Goal: Information Seeking & Learning: Learn about a topic

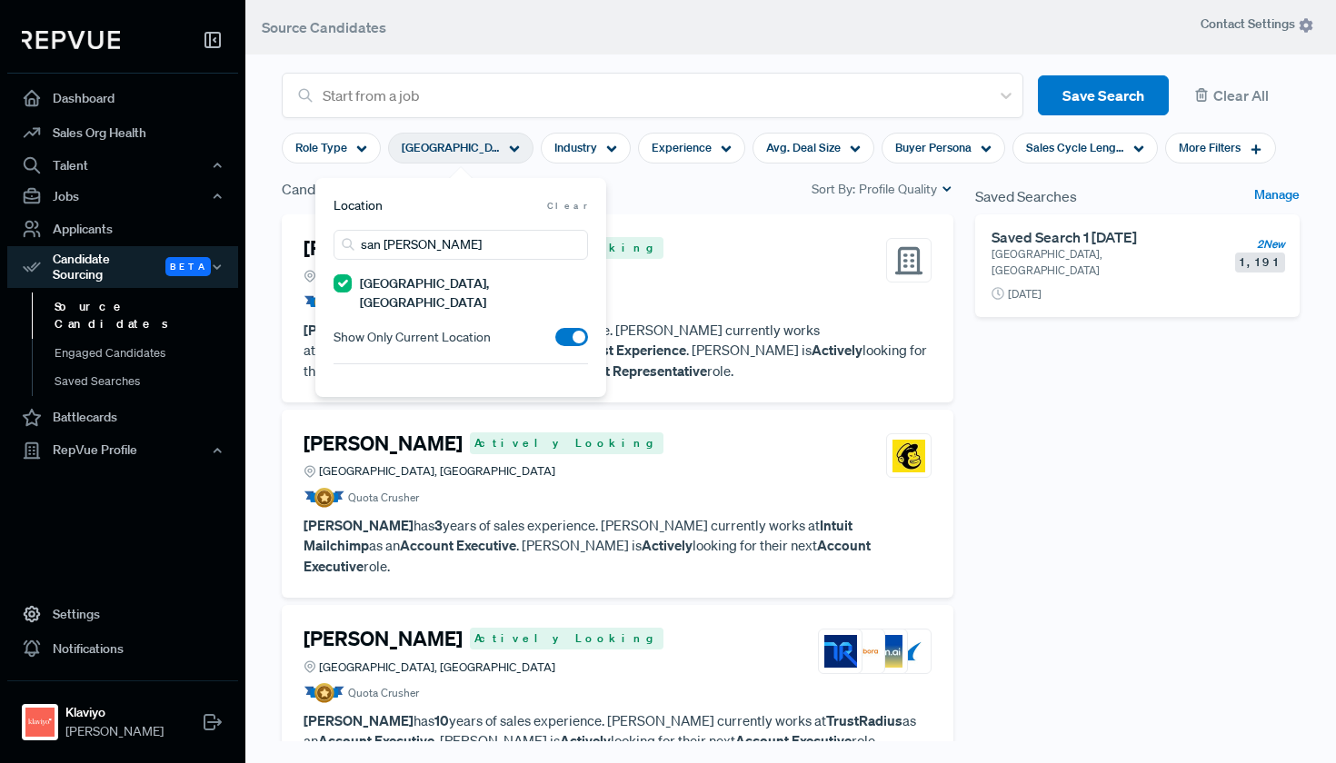
scroll to position [3770, 0]
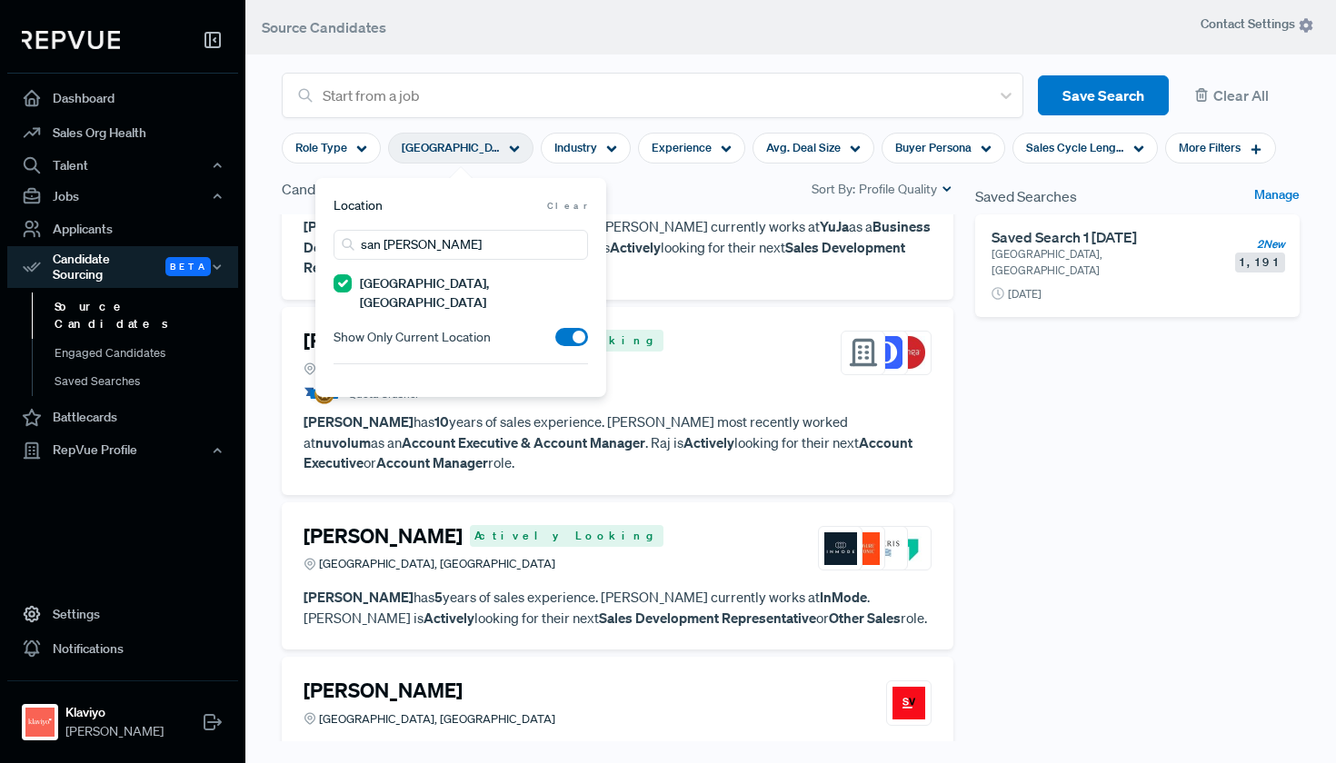
click at [1022, 450] on div "Saved Searches Manage Saved Search 1 [DATE] [GEOGRAPHIC_DATA], [GEOGRAPHIC_DATA…" at bounding box center [1137, 485] width 346 height 615
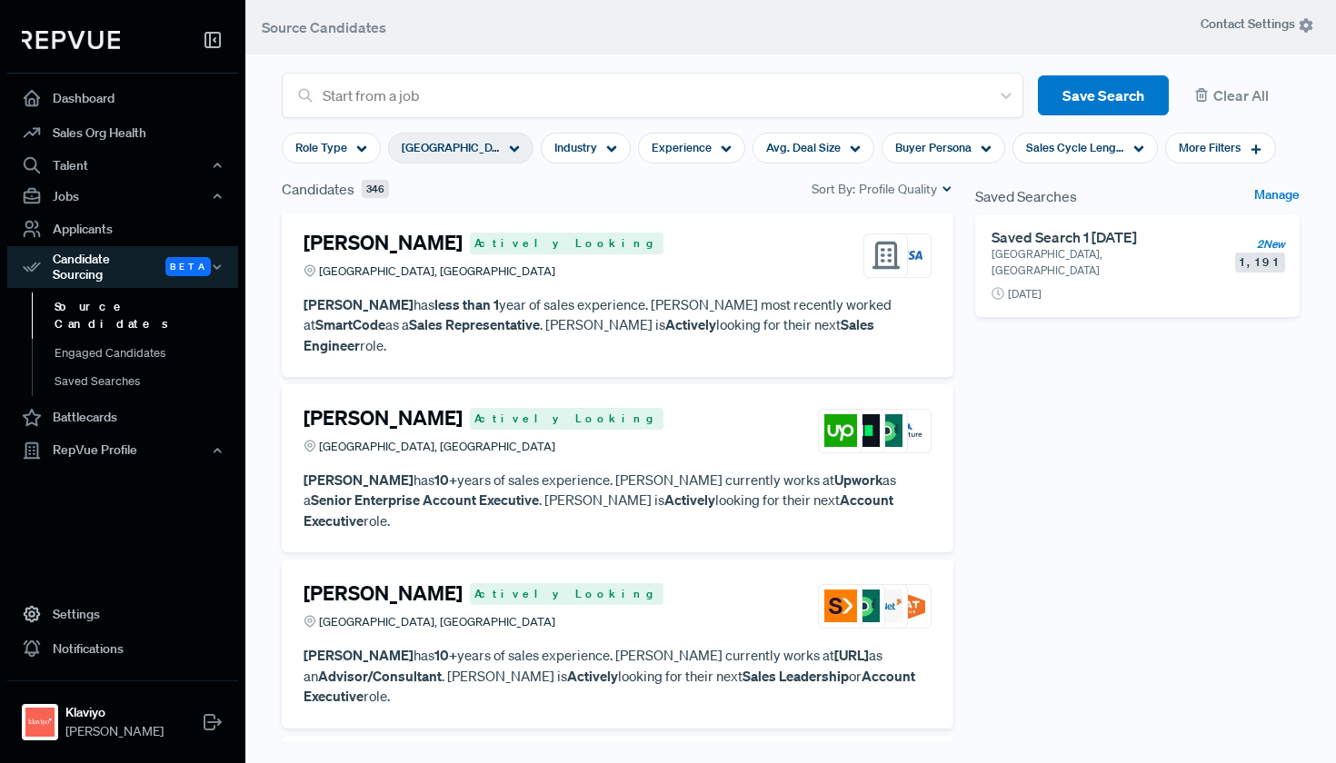
scroll to position [8920, 0]
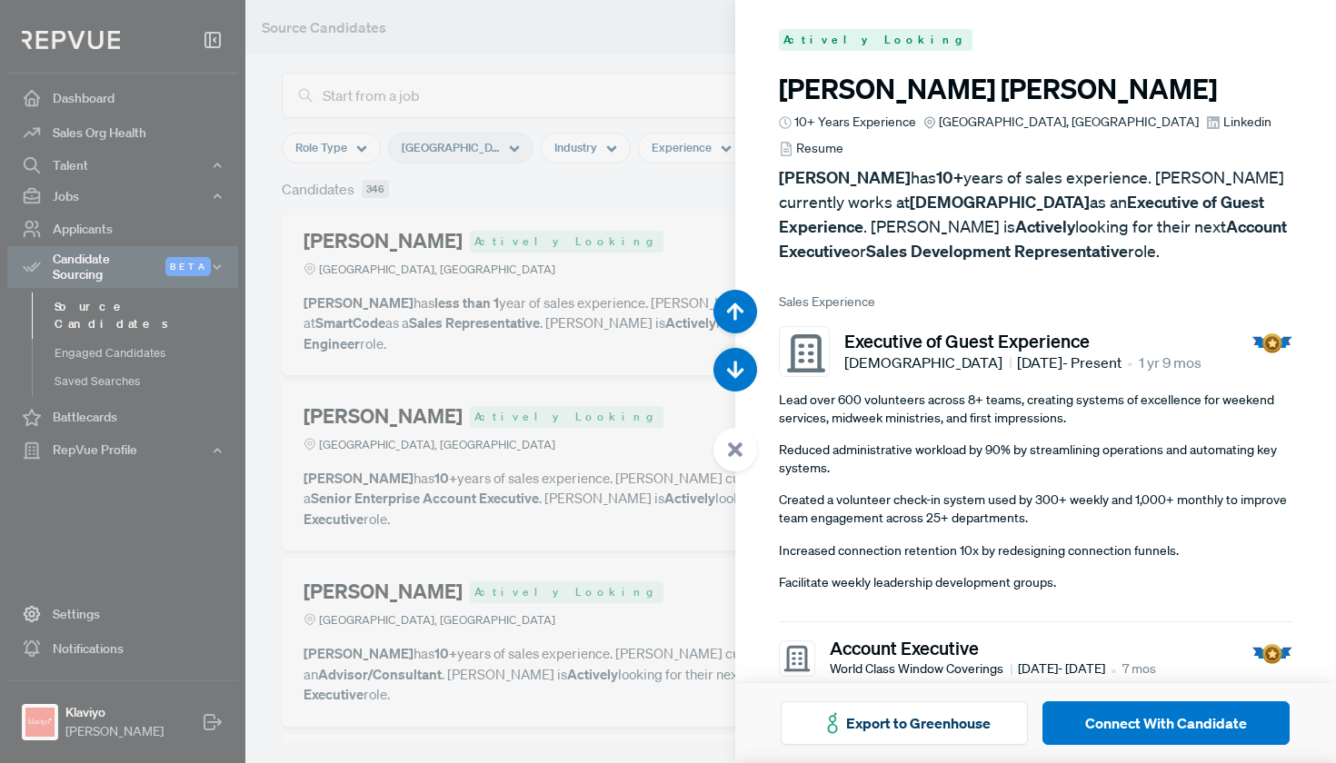
scroll to position [41226, 0]
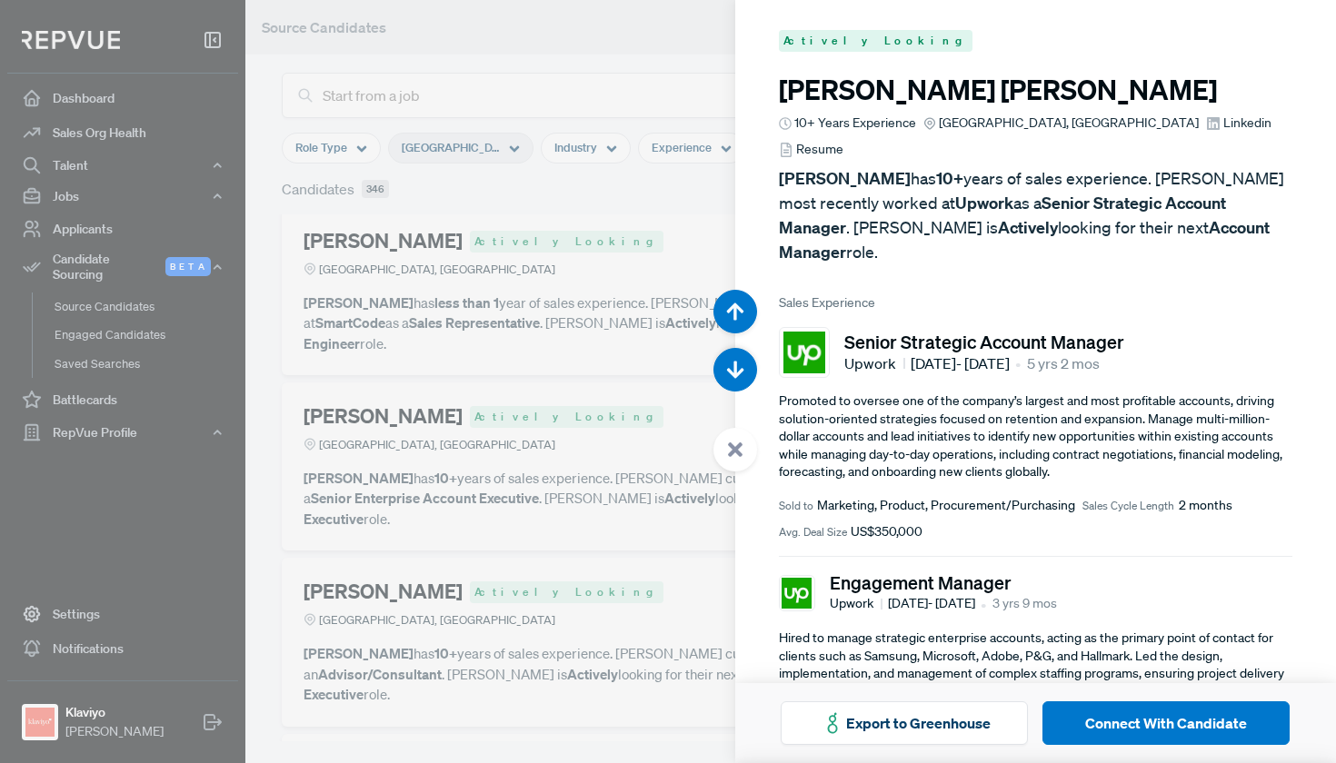
drag, startPoint x: 1105, startPoint y: 85, endPoint x: 764, endPoint y: 93, distance: 340.9
click at [764, 92] on article "Actively Looking [PERSON_NAME] 10+ Years Experience [GEOGRAPHIC_DATA], [GEOGRAP…" at bounding box center [1036, 548] width 602 height 1094
copy h3 "[PERSON_NAME]"
click at [413, 364] on div at bounding box center [668, 381] width 1336 height 763
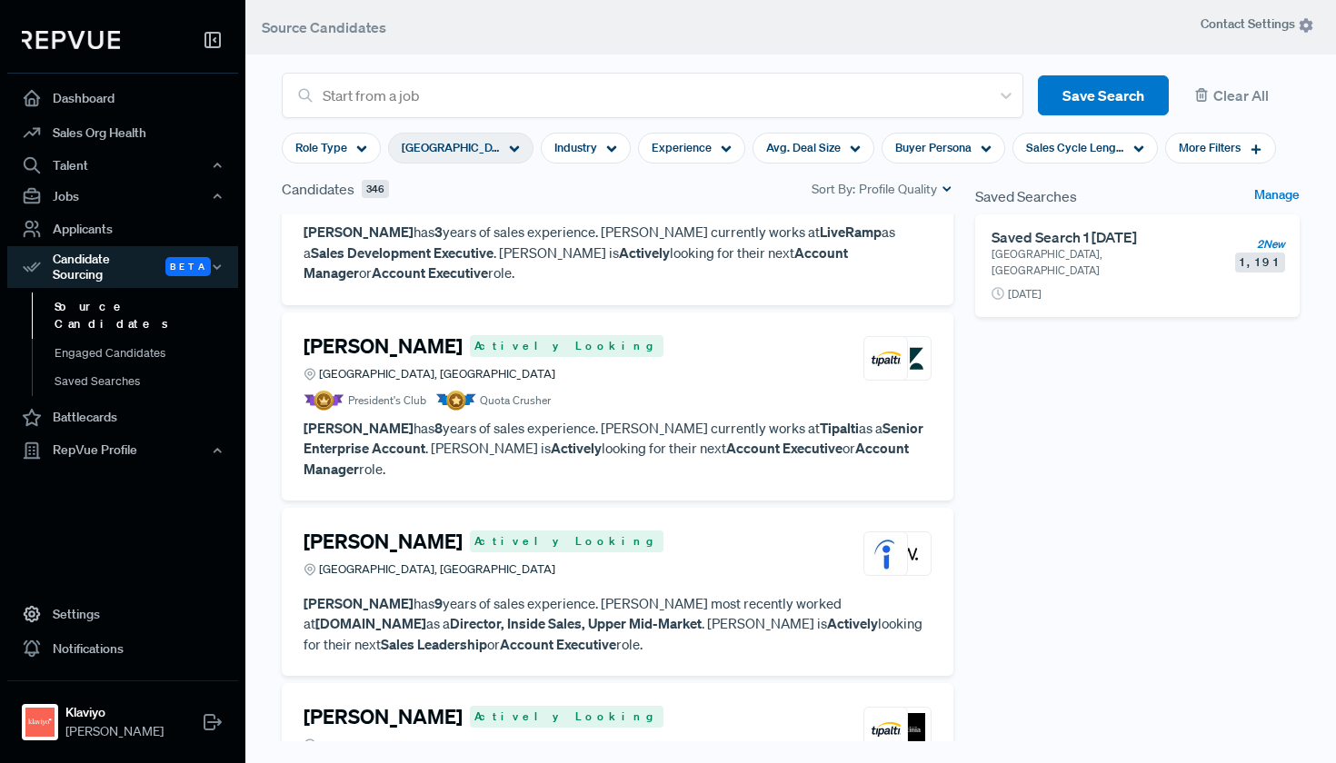
scroll to position [10180, 0]
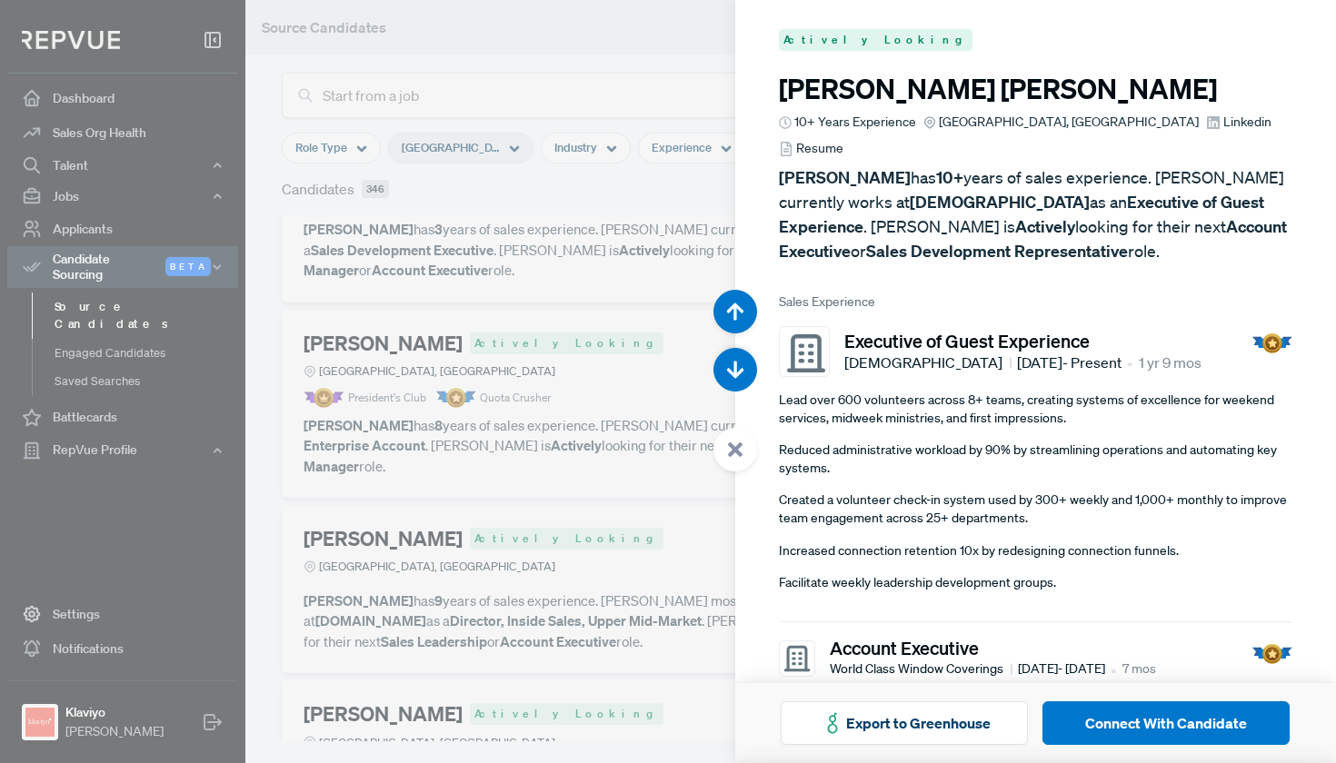
scroll to position [46570, 0]
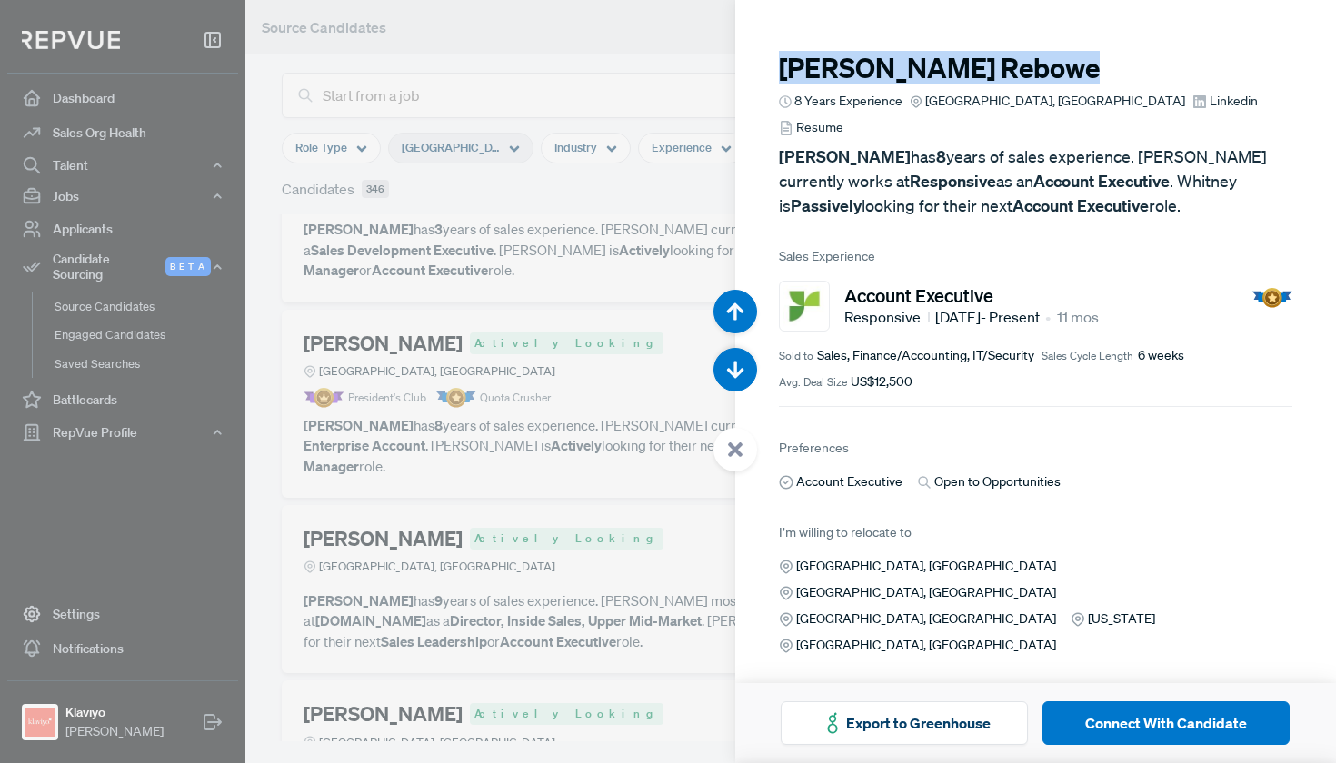
drag, startPoint x: 990, startPoint y: 73, endPoint x: 784, endPoint y: 81, distance: 205.6
click at [784, 81] on h3 "[PERSON_NAME]" at bounding box center [1036, 68] width 514 height 33
copy h3 "[PERSON_NAME]"
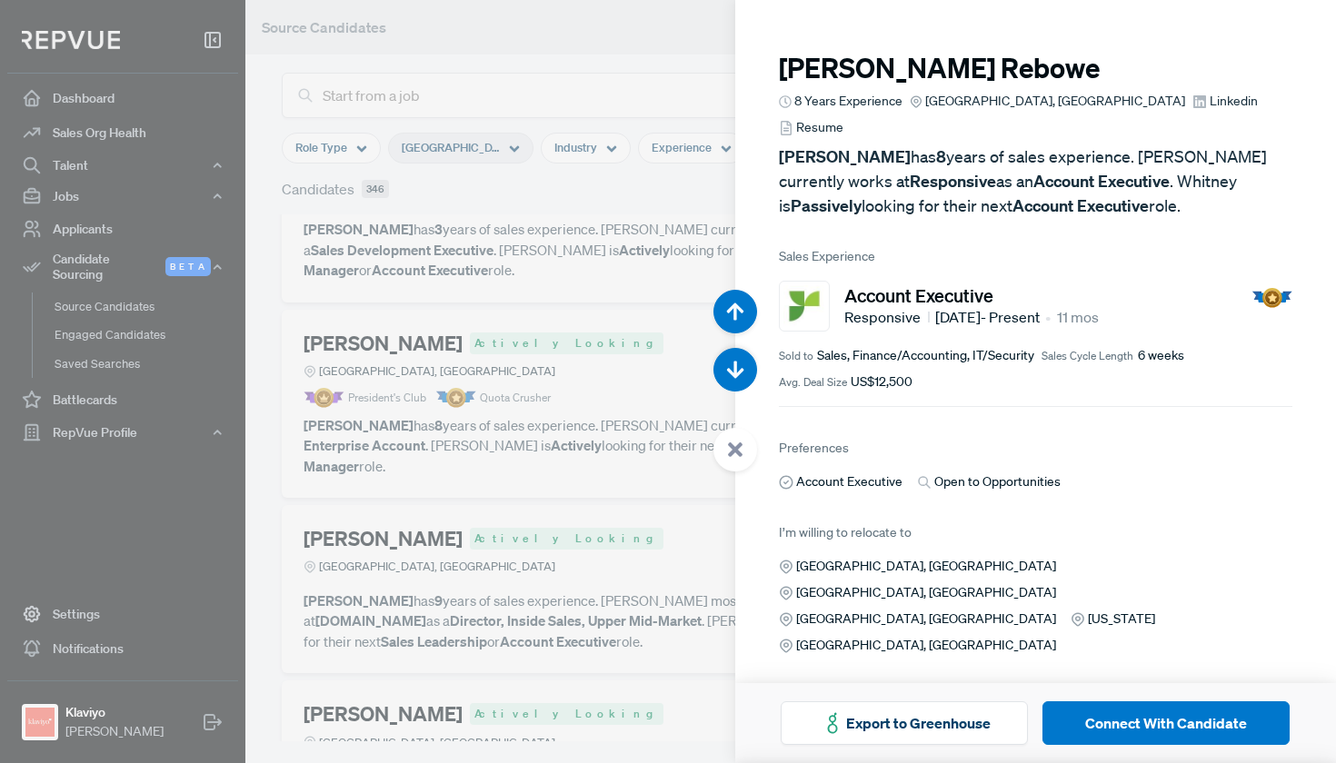
click at [549, 366] on div at bounding box center [668, 381] width 1336 height 763
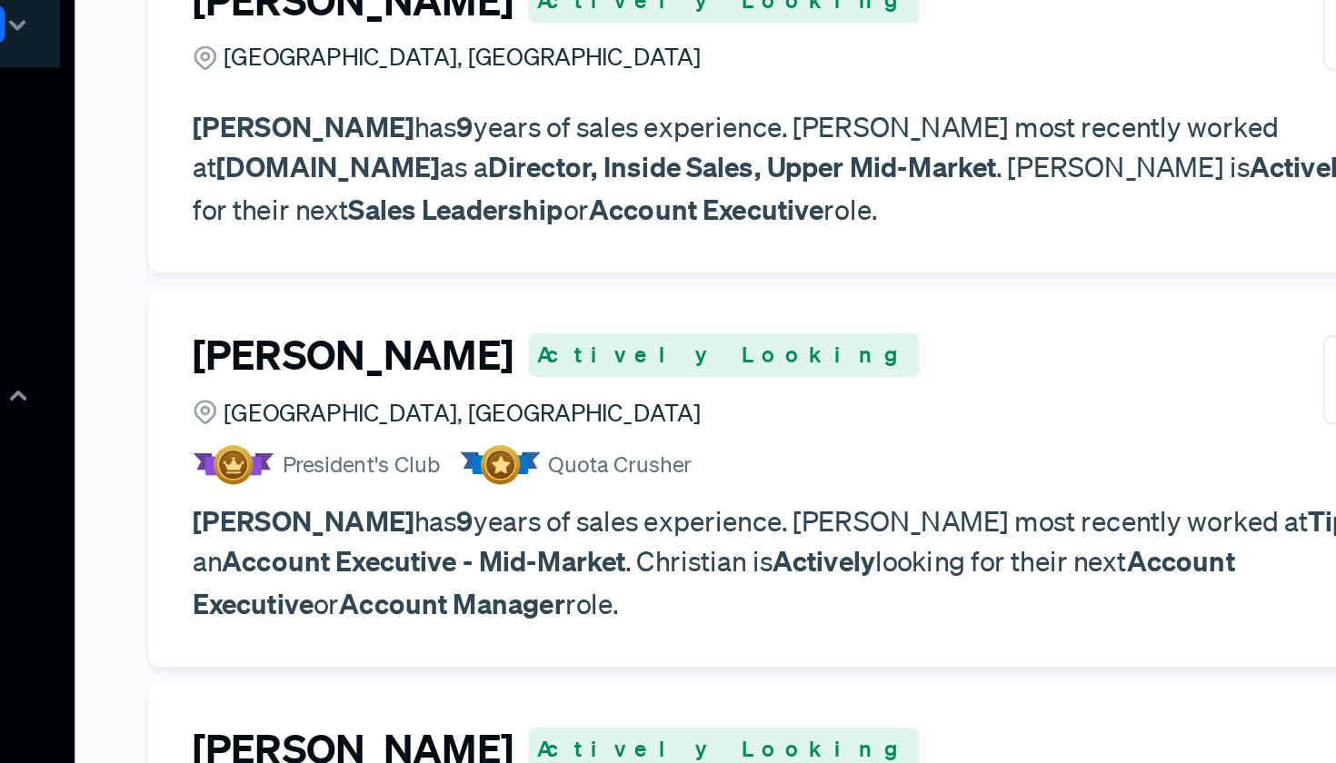
scroll to position [10467, 0]
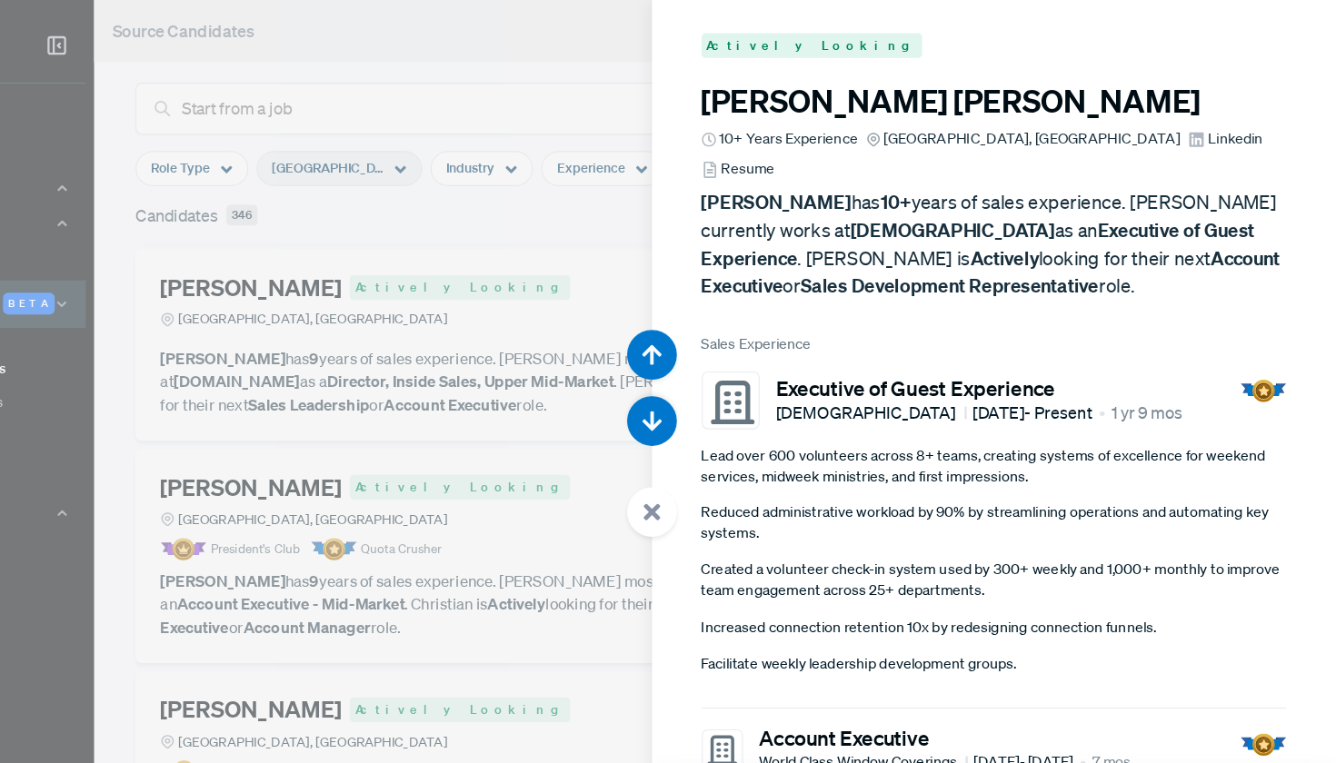
scroll to position [48097, 0]
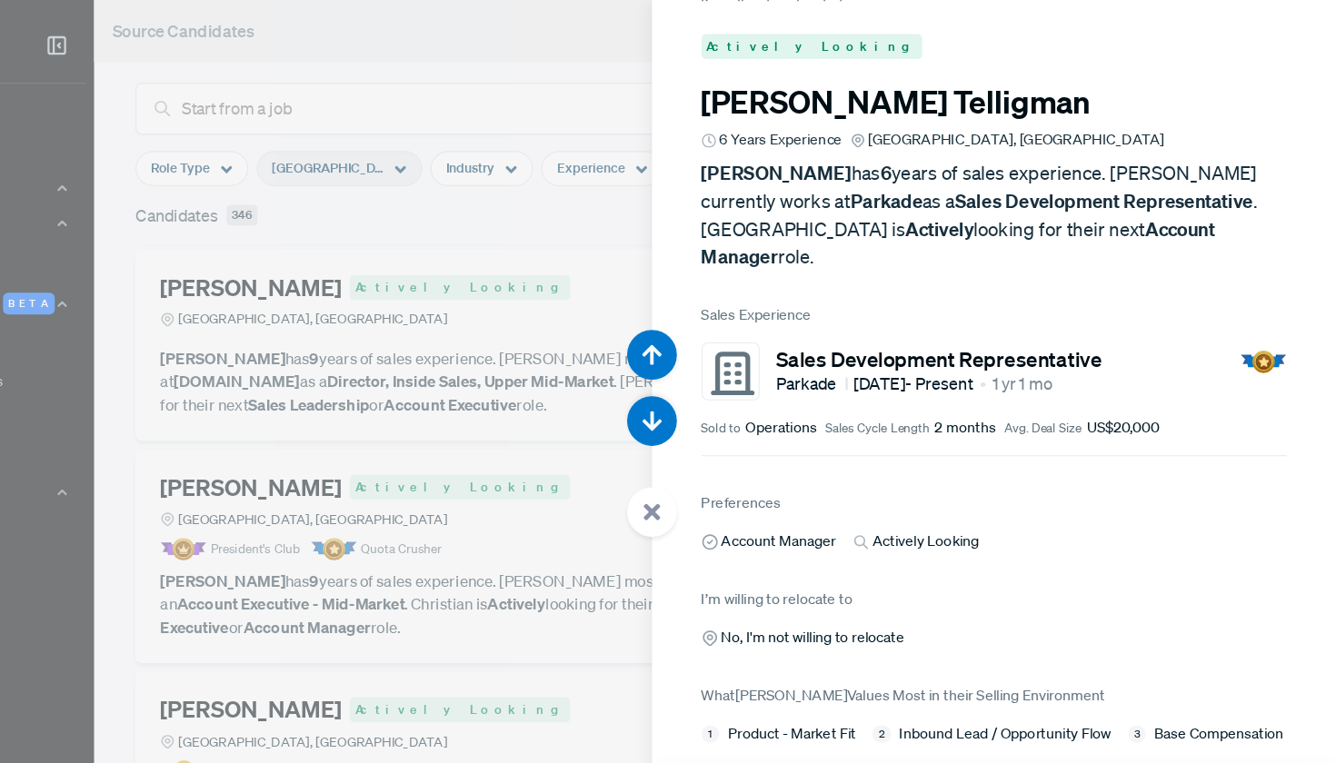
click at [438, 197] on div at bounding box center [668, 381] width 1336 height 763
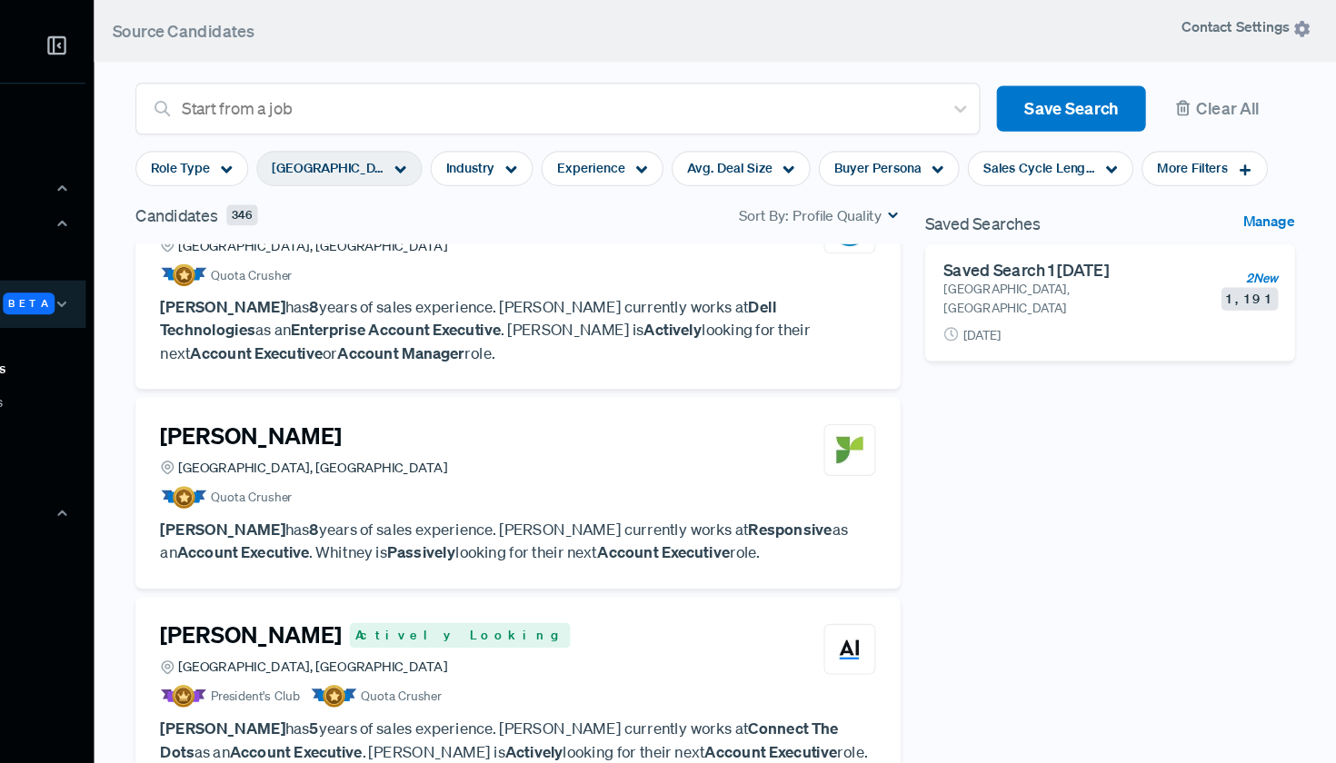
scroll to position [10896, 0]
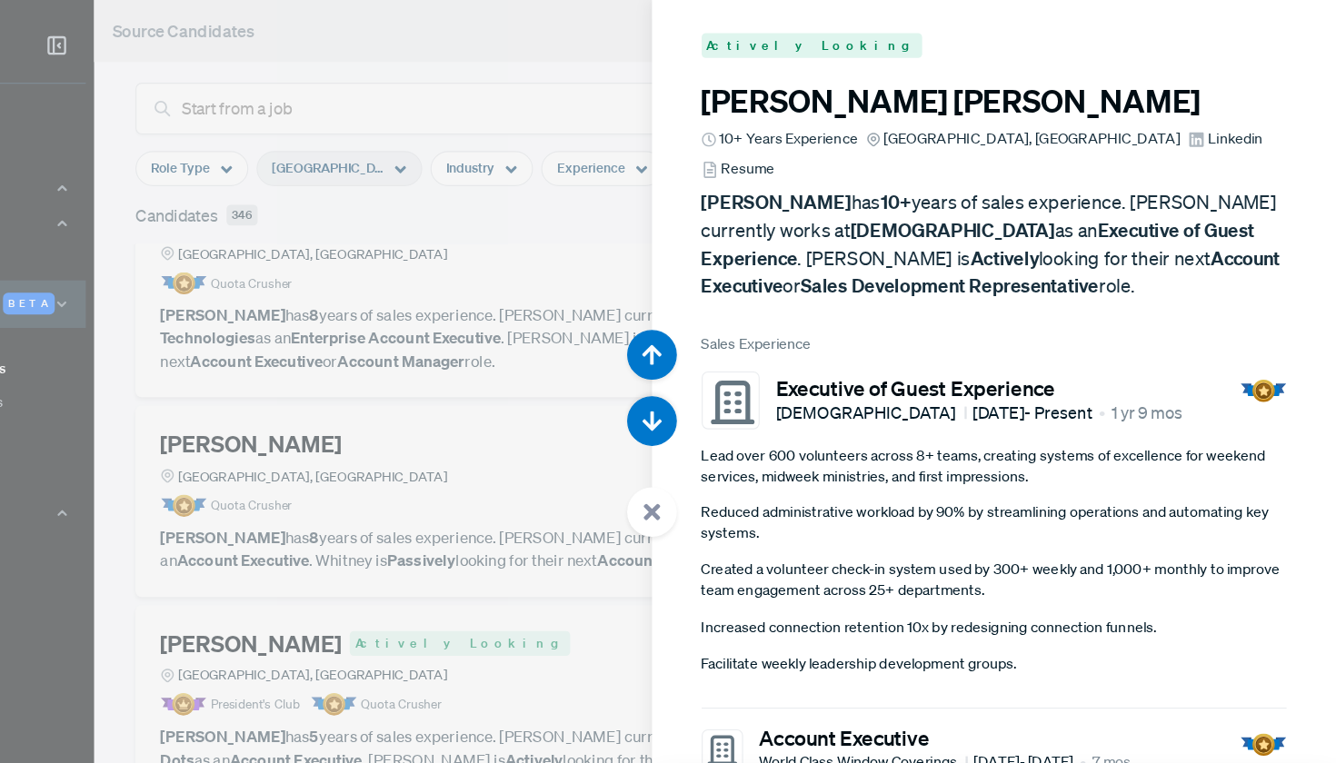
scroll to position [49624, 0]
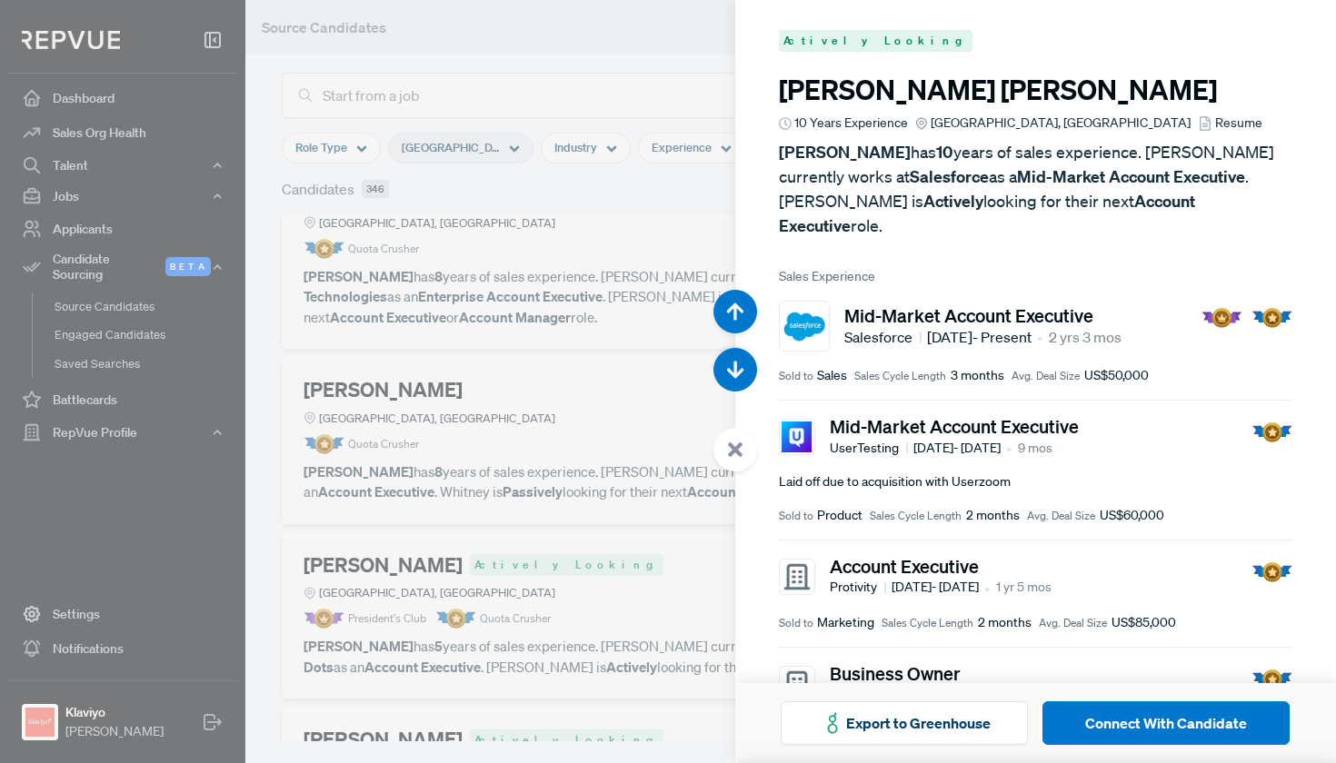
click at [569, 298] on div at bounding box center [668, 381] width 1336 height 763
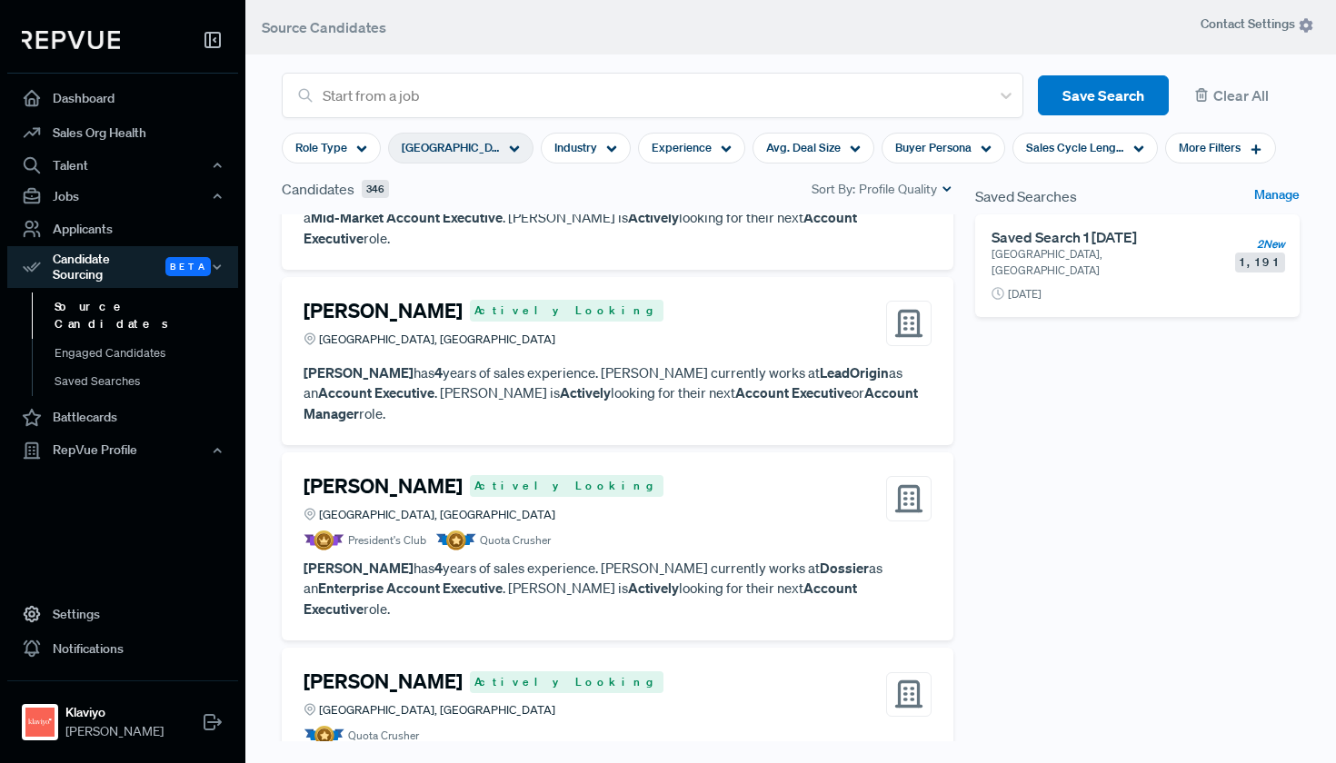
scroll to position [11921, 0]
